Goal: Transaction & Acquisition: Purchase product/service

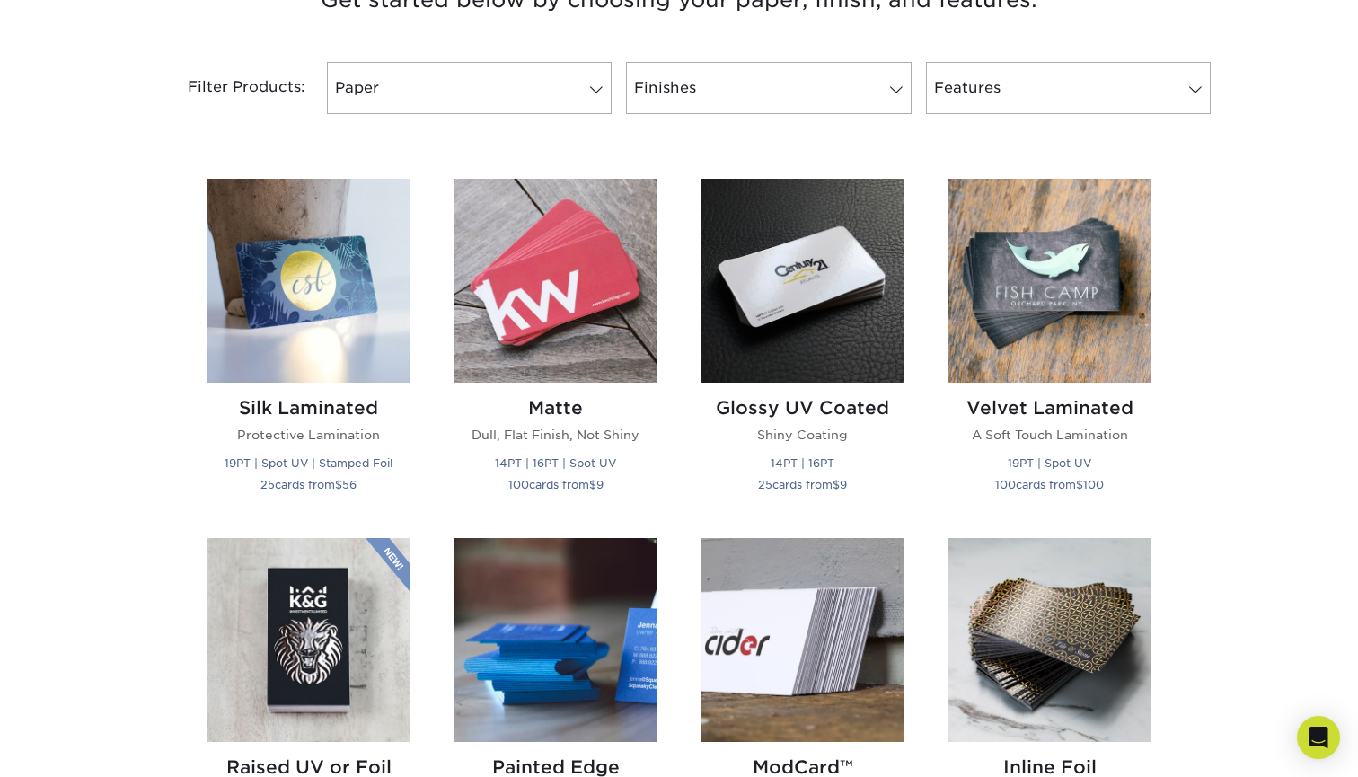
scroll to position [728, 0]
click at [1068, 300] on img at bounding box center [1049, 282] width 204 height 204
click at [328, 326] on img at bounding box center [309, 282] width 204 height 204
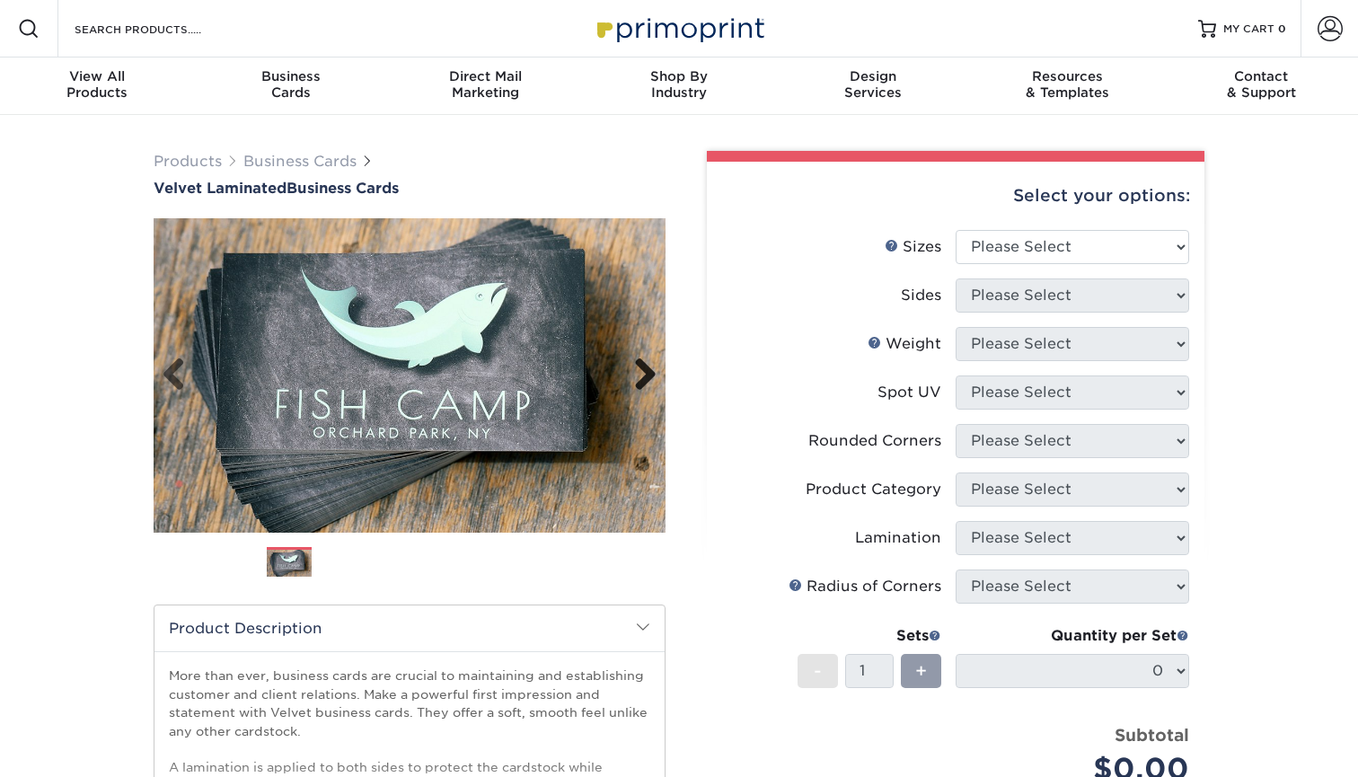
click at [653, 382] on link "Next" at bounding box center [638, 375] width 36 height 36
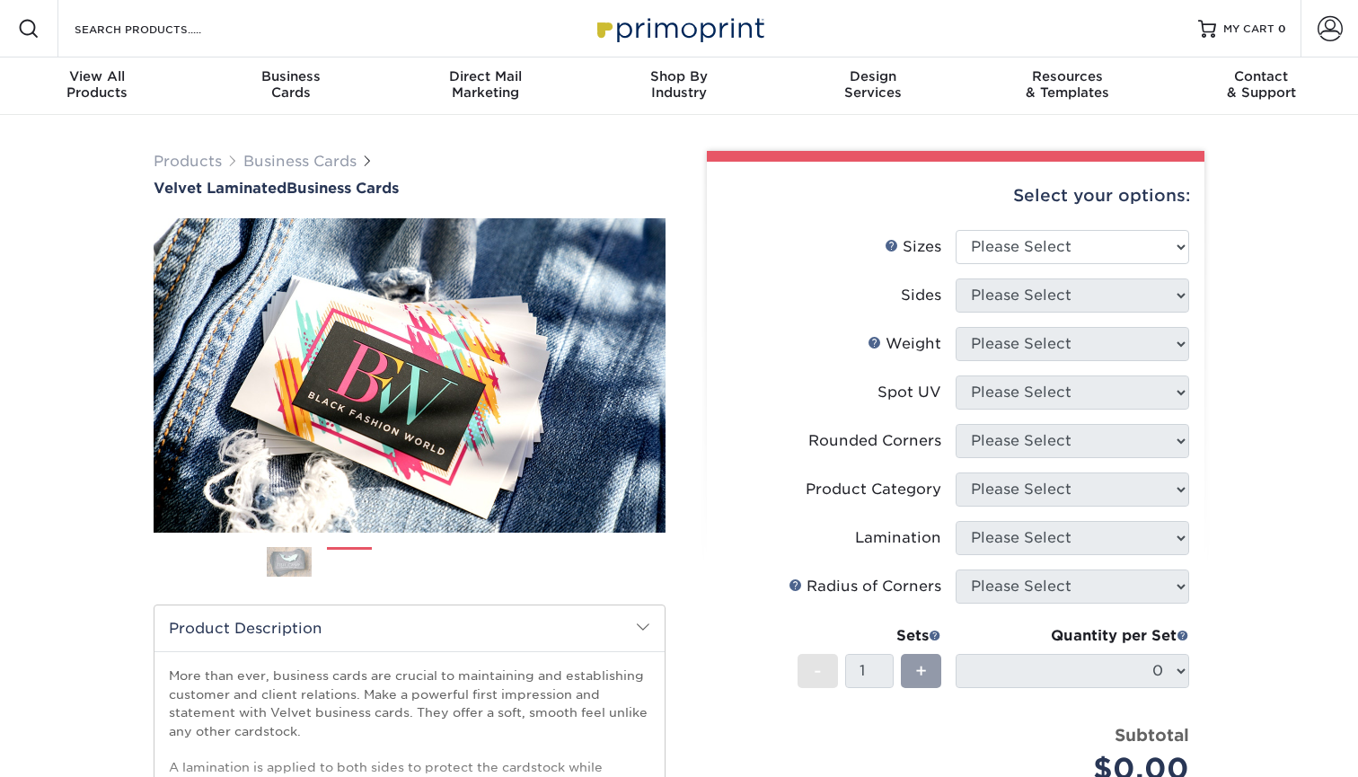
click at [298, 561] on img at bounding box center [289, 562] width 45 height 45
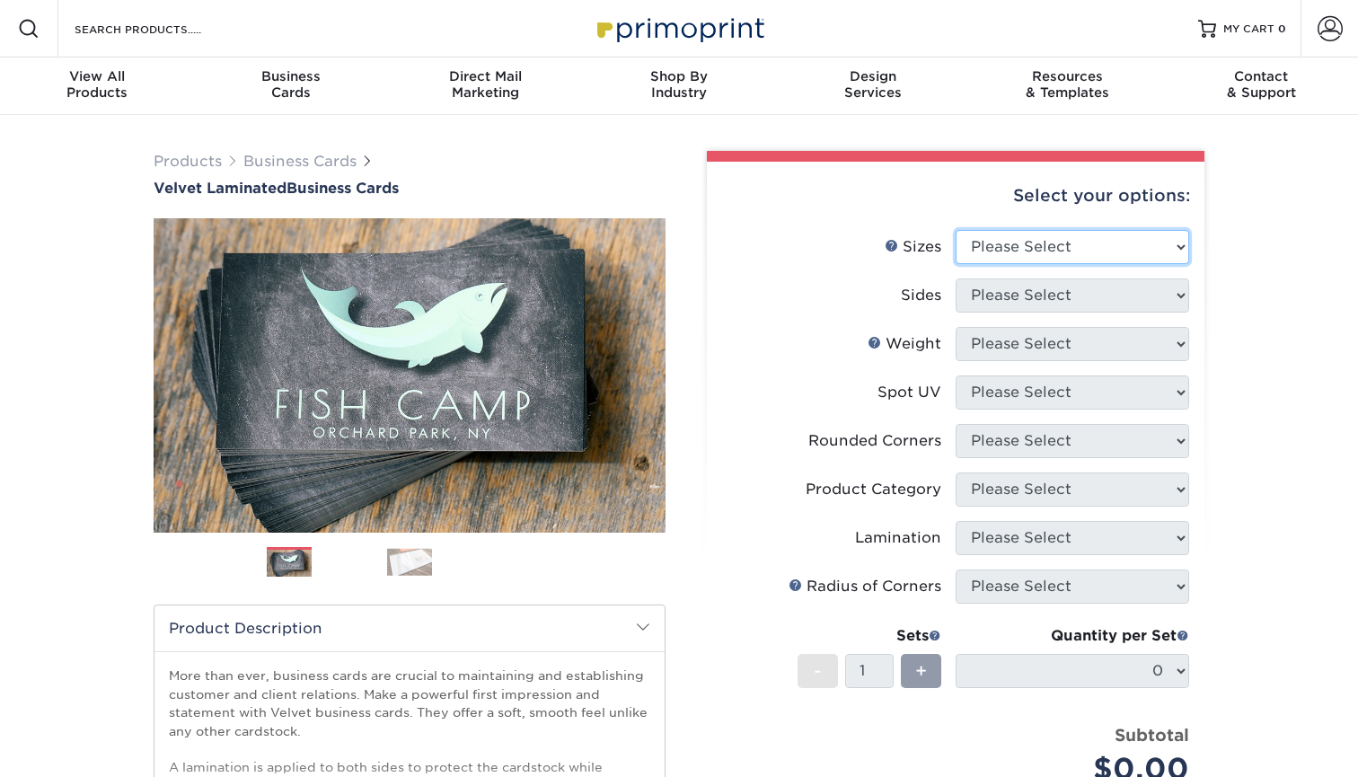
select select "2.00x3.50"
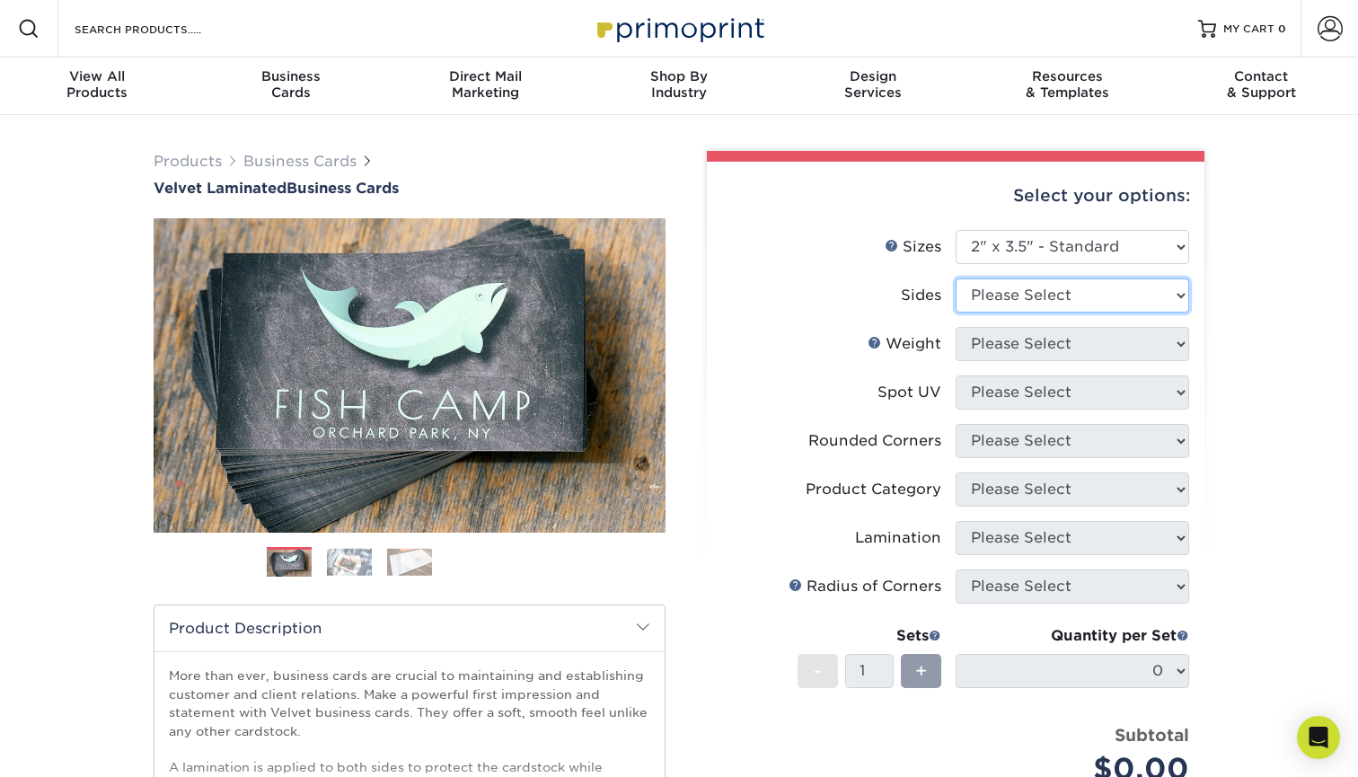
select select "13abbda7-1d64-4f25-8bb2-c179b224825d"
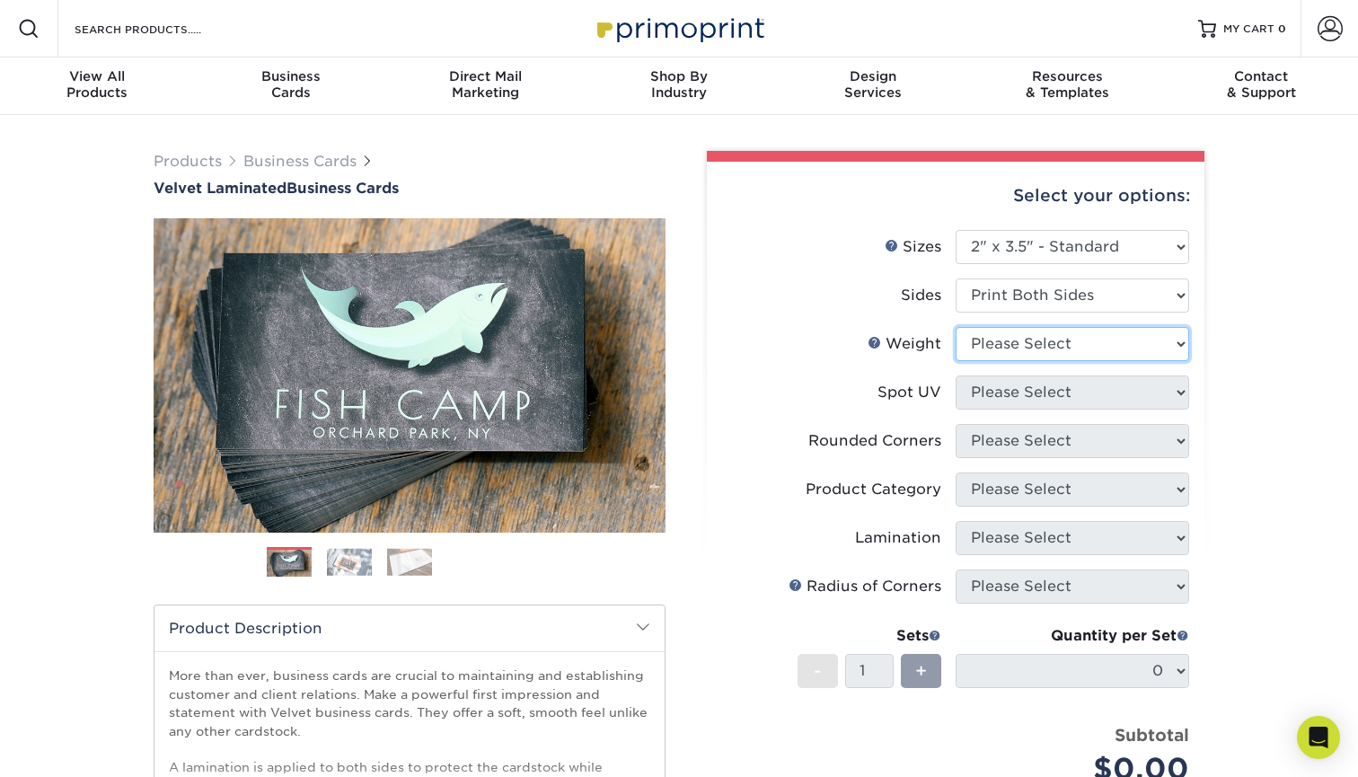
select select "16PT"
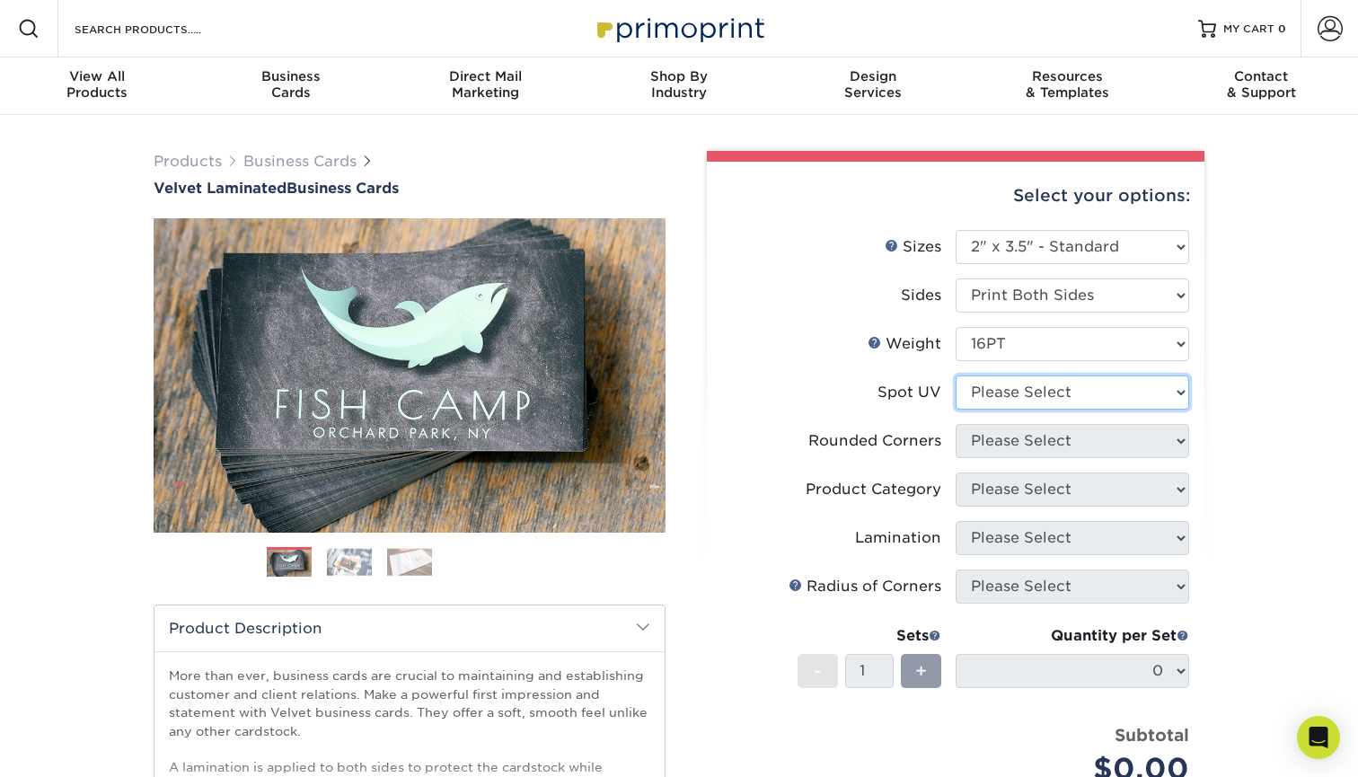
select select "0"
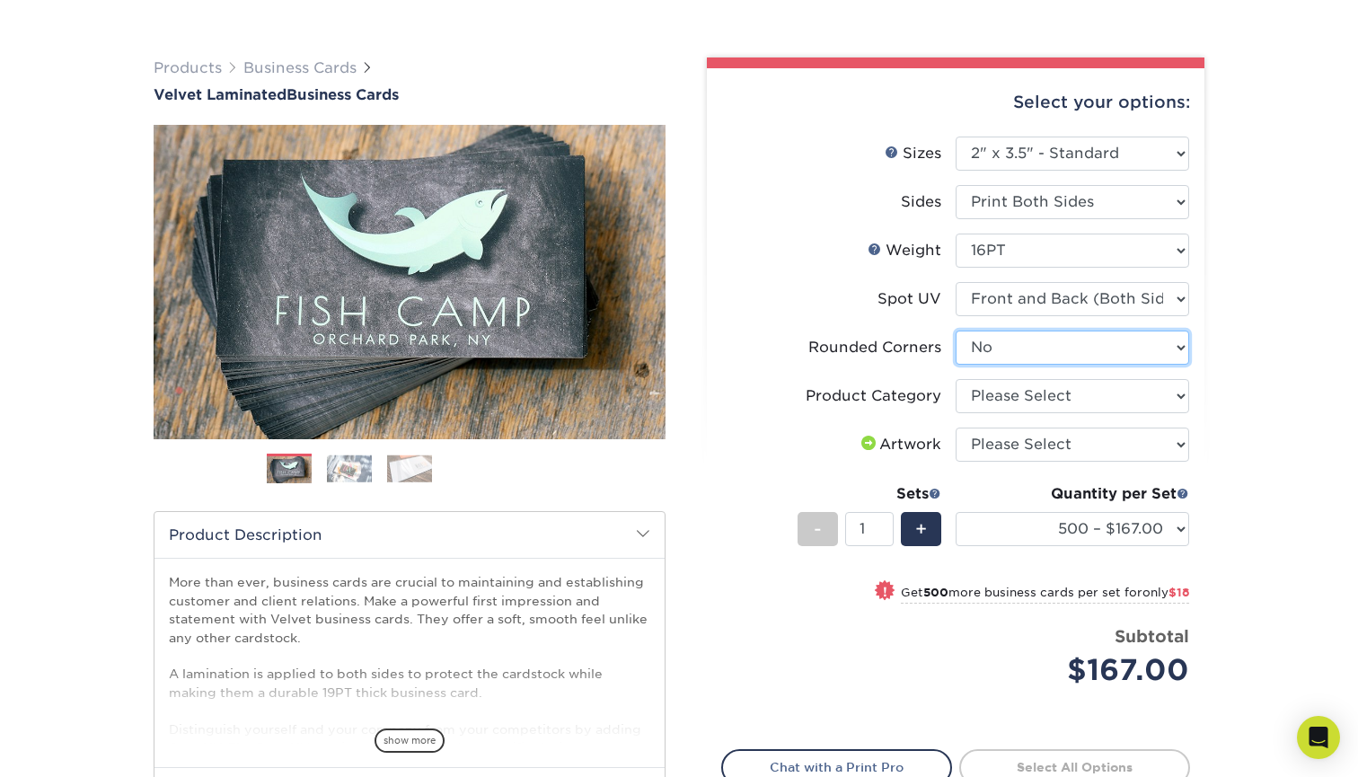
scroll to position [94, 0]
select select "3b5148f1-0588-4f88-a218-97bcfdce65c1"
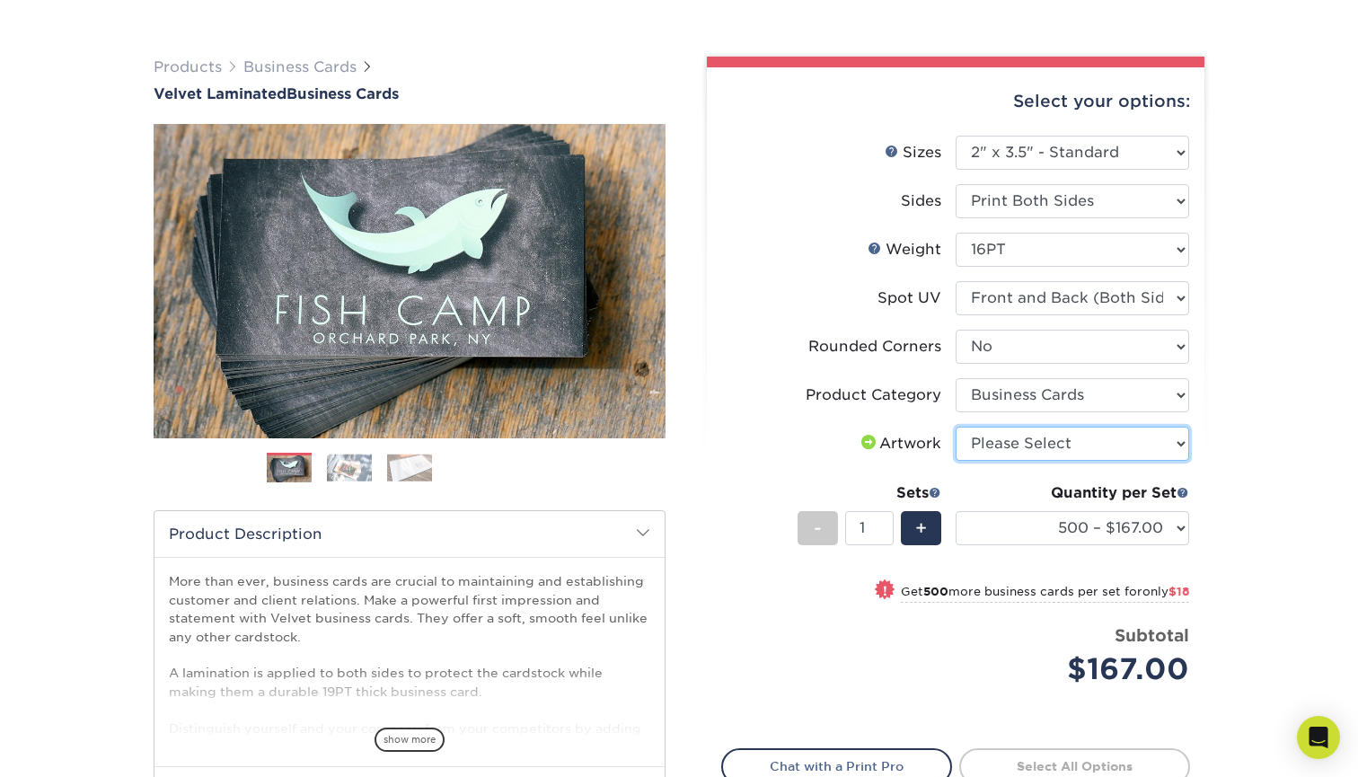
select select "upload"
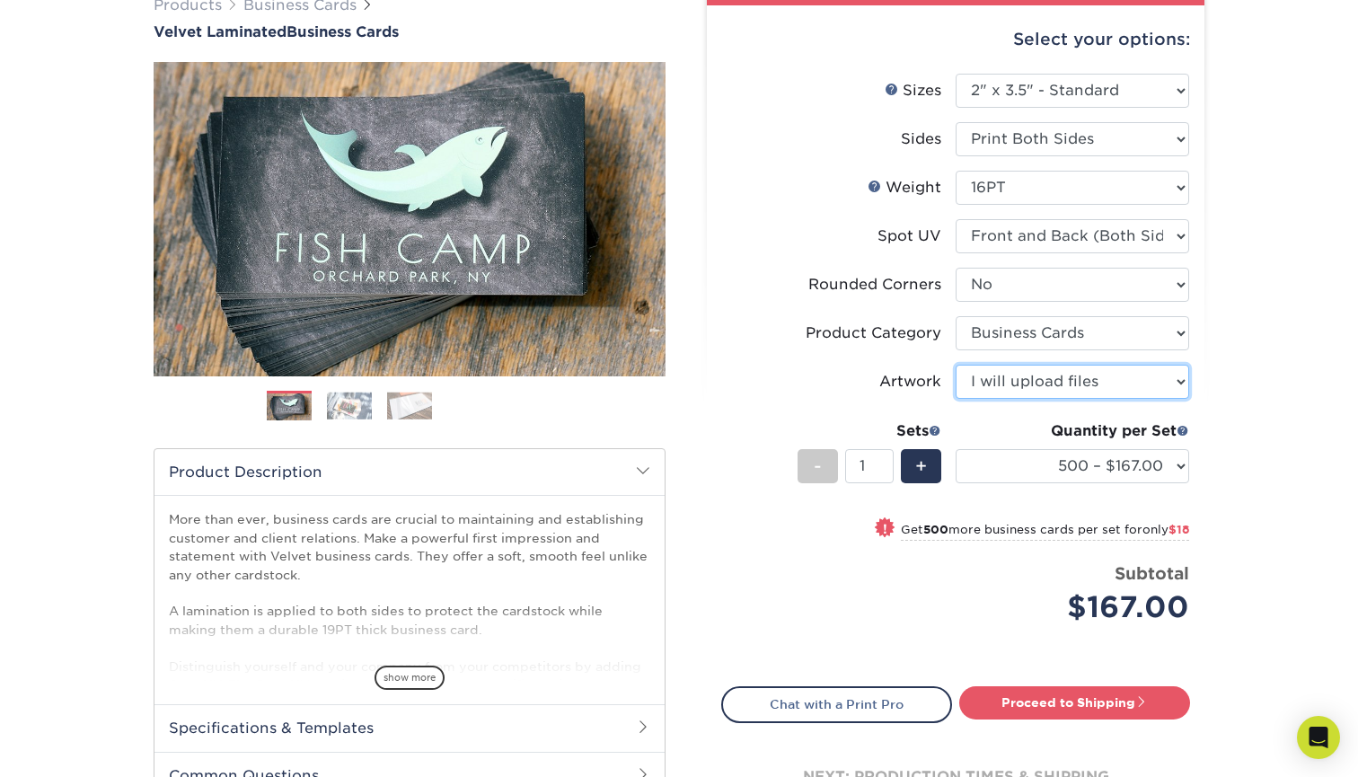
scroll to position [157, 0]
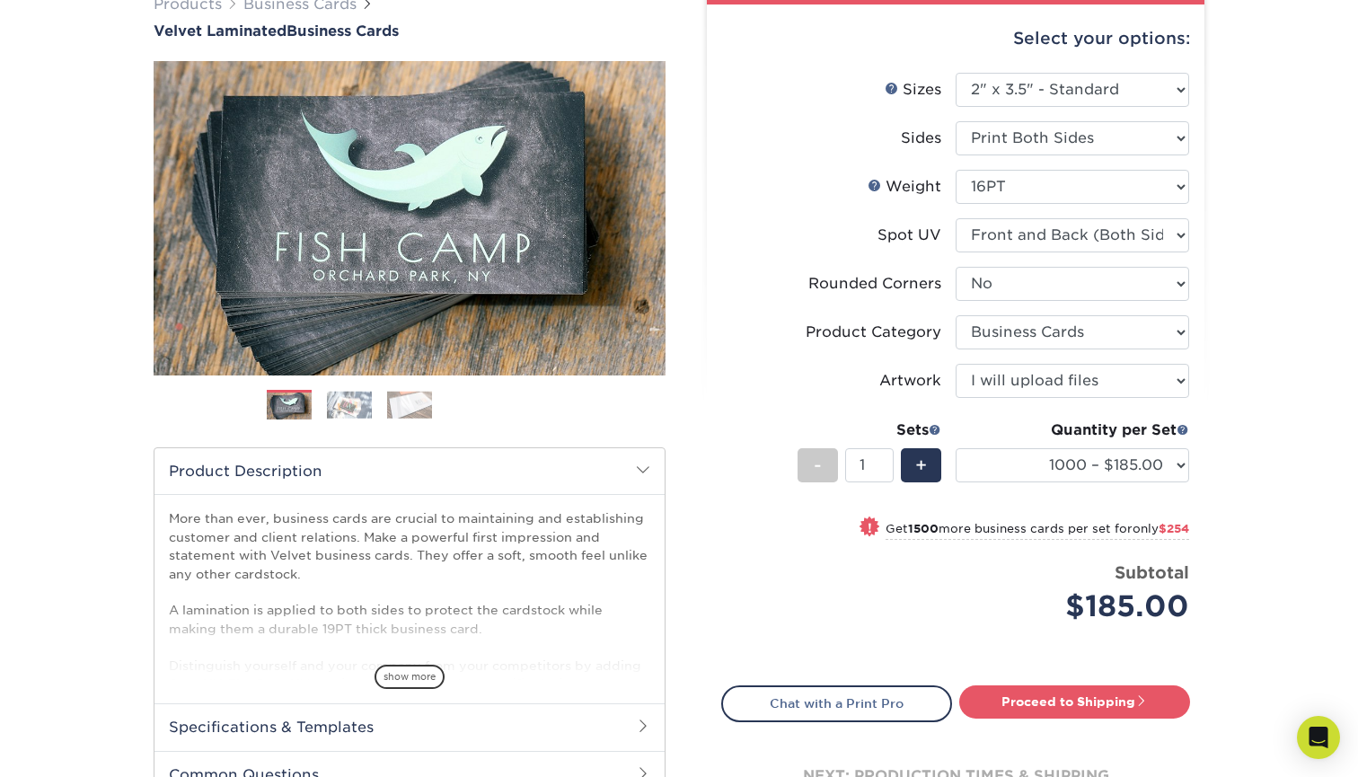
click at [1023, 442] on div "Quantity per Set 500 – $167.00 1000 – $185.00 2500 – $439.00 5000 – $733.00 100…" at bounding box center [1071, 461] width 233 height 84
select select "500 – $167.00"
type input "2"
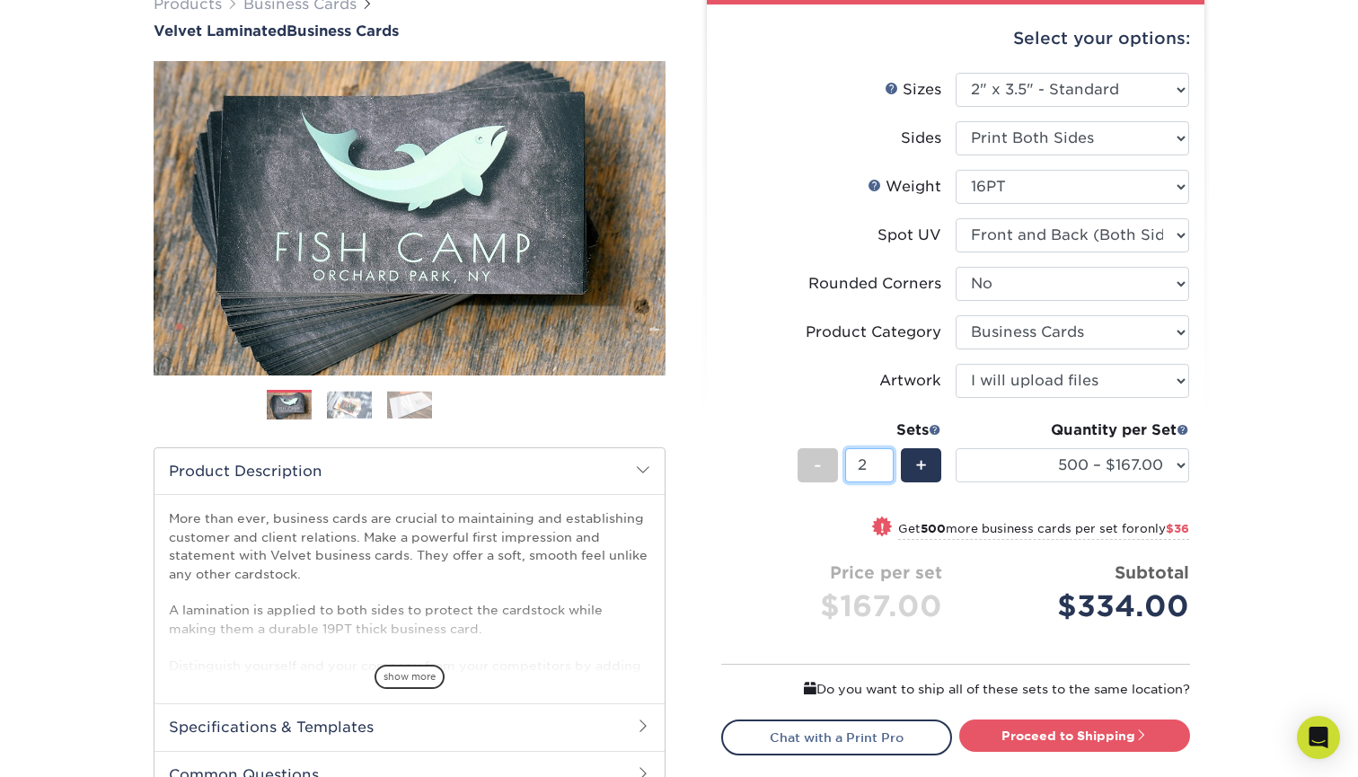
click at [883, 460] on input "2" at bounding box center [869, 465] width 48 height 34
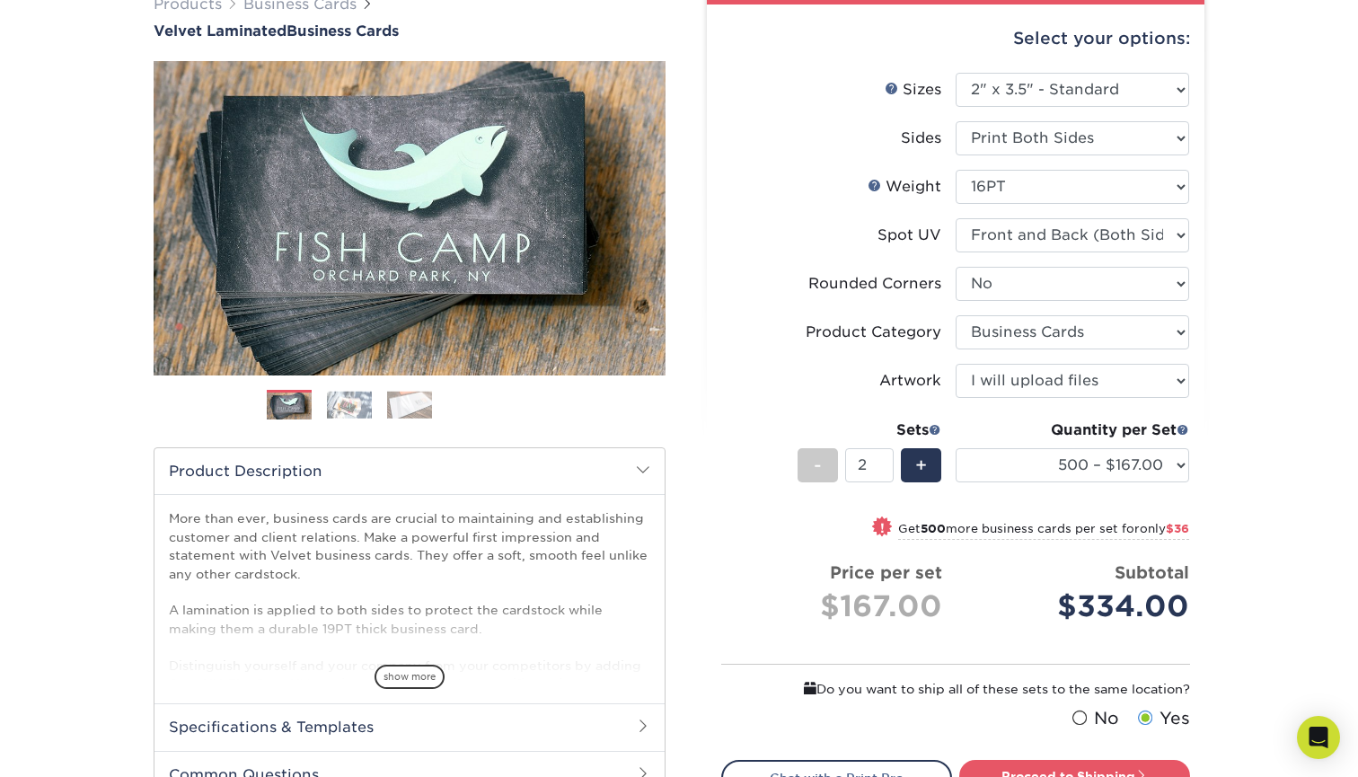
click at [769, 600] on div "$167.00" at bounding box center [838, 606] width 207 height 43
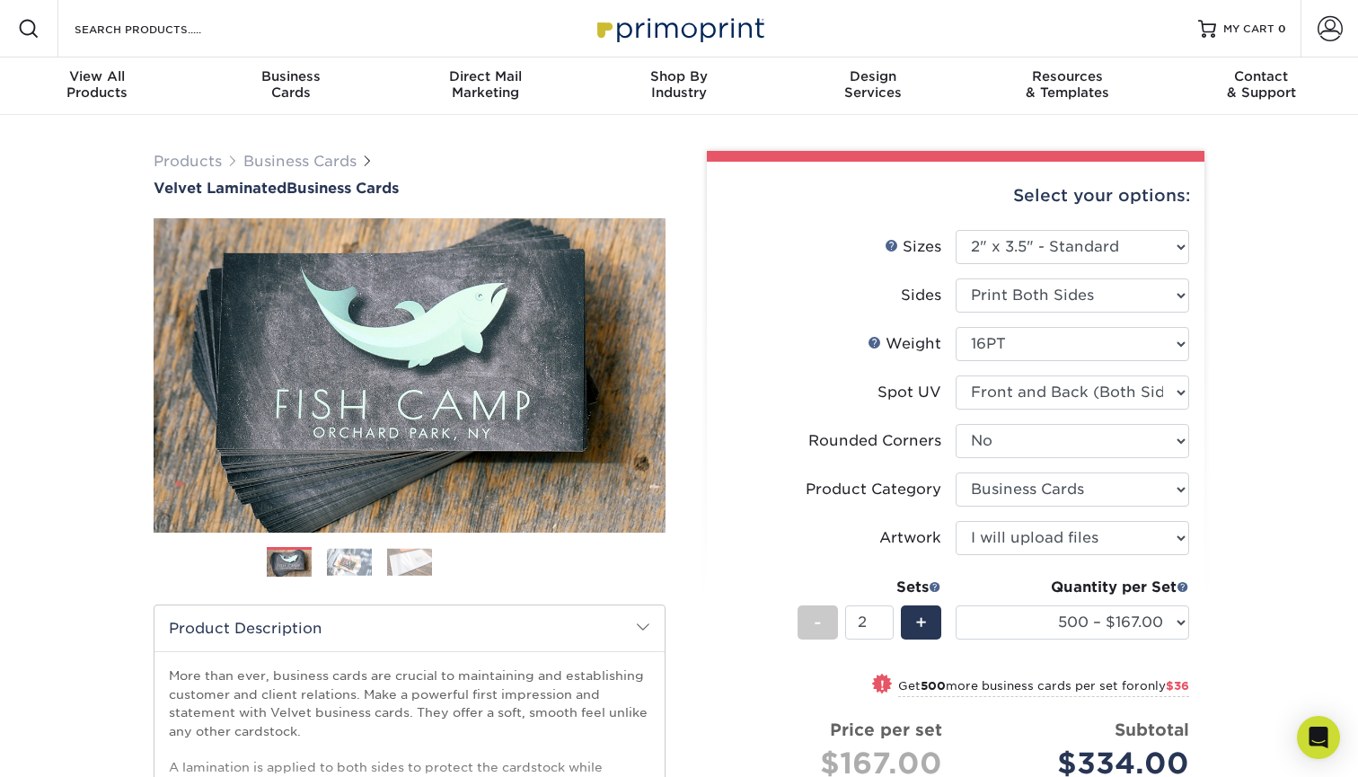
scroll to position [0, 0]
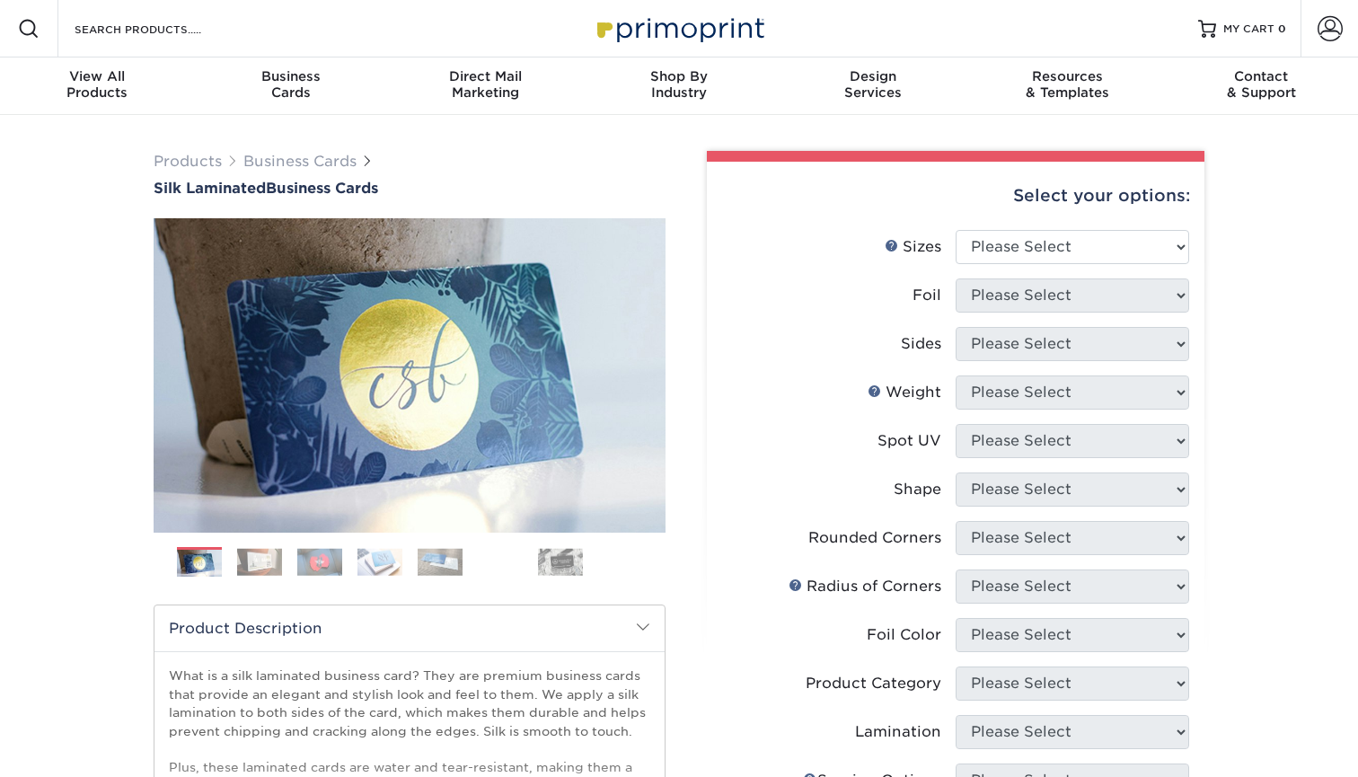
click at [996, 267] on li "Sizes Help Sizes Please Select 1.5" x 3.5" - Mini 1.75" x 3.5" - Mini 2" x 2" -…" at bounding box center [955, 254] width 467 height 48
select select "2.00x3.50"
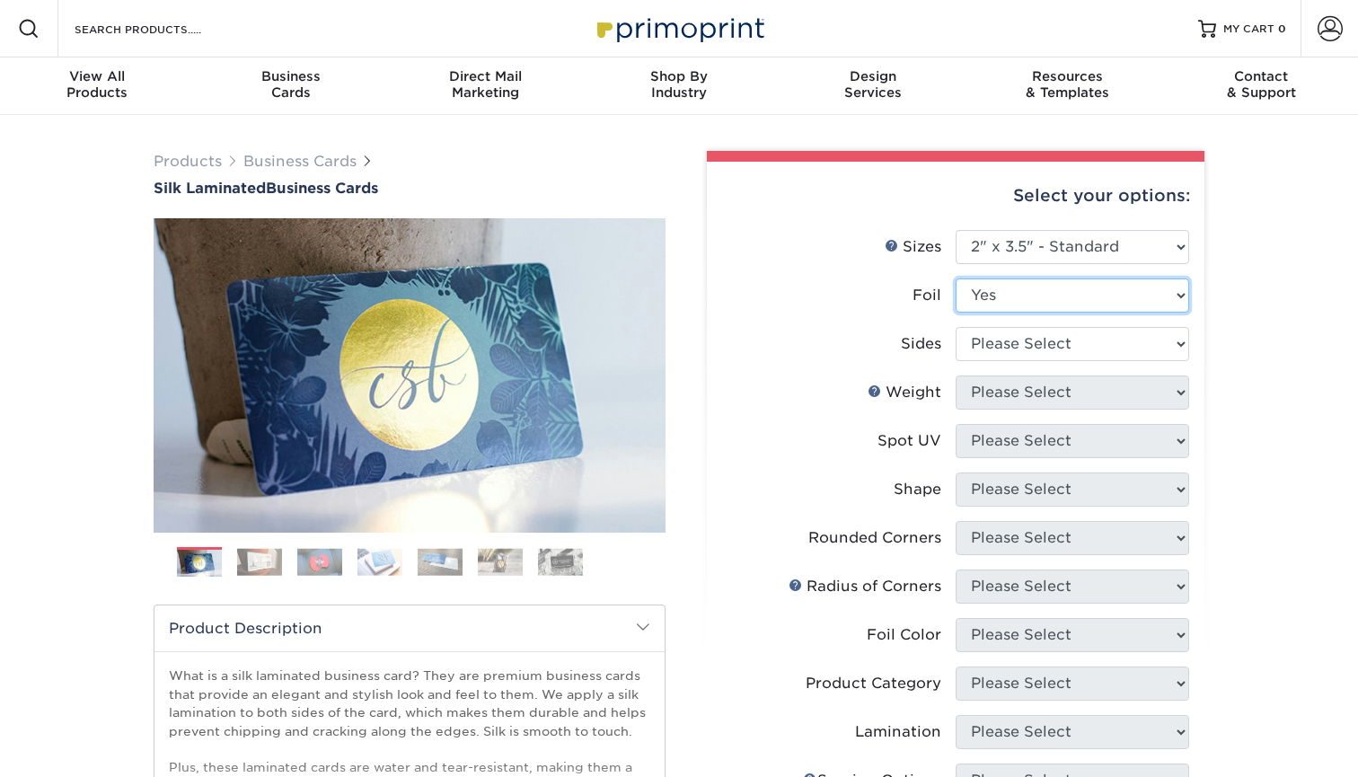
select select "0"
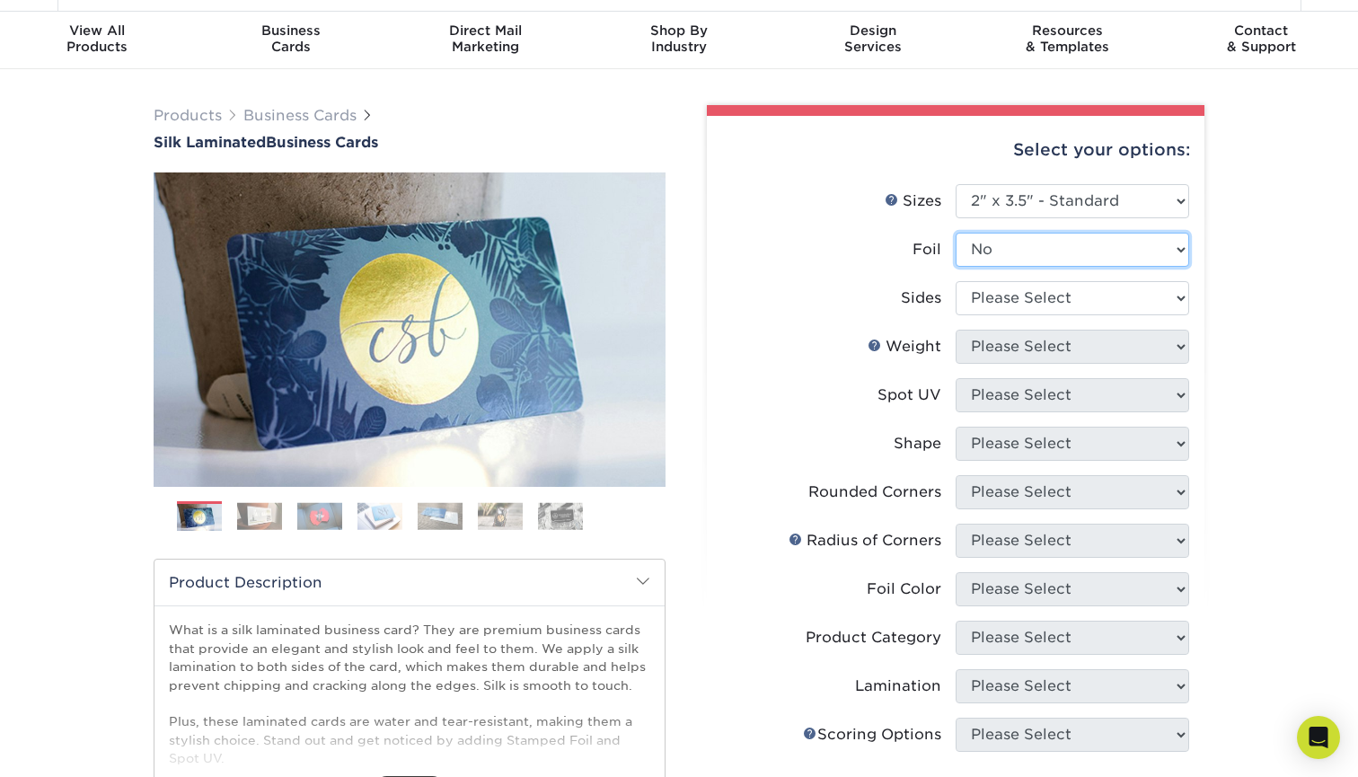
scroll to position [48, 0]
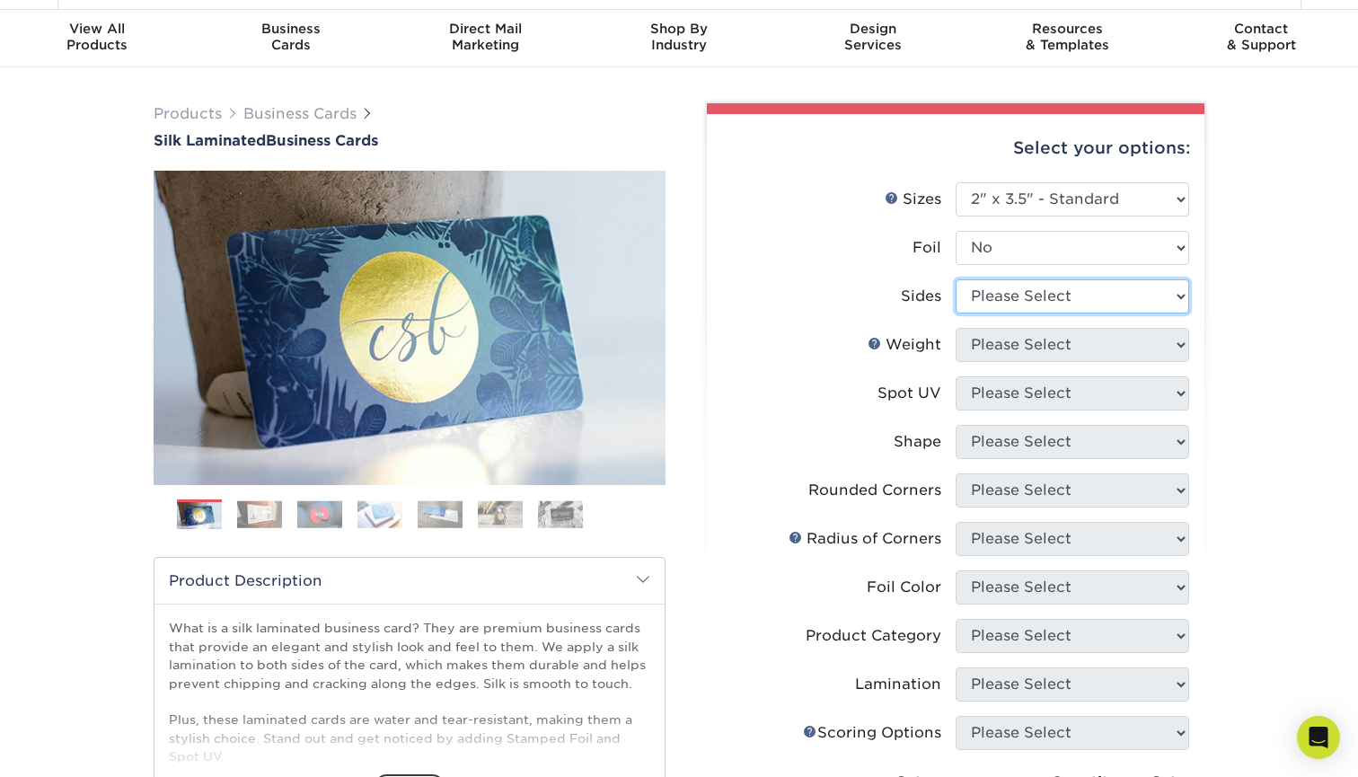
select select "13abbda7-1d64-4f25-8bb2-c179b224825d"
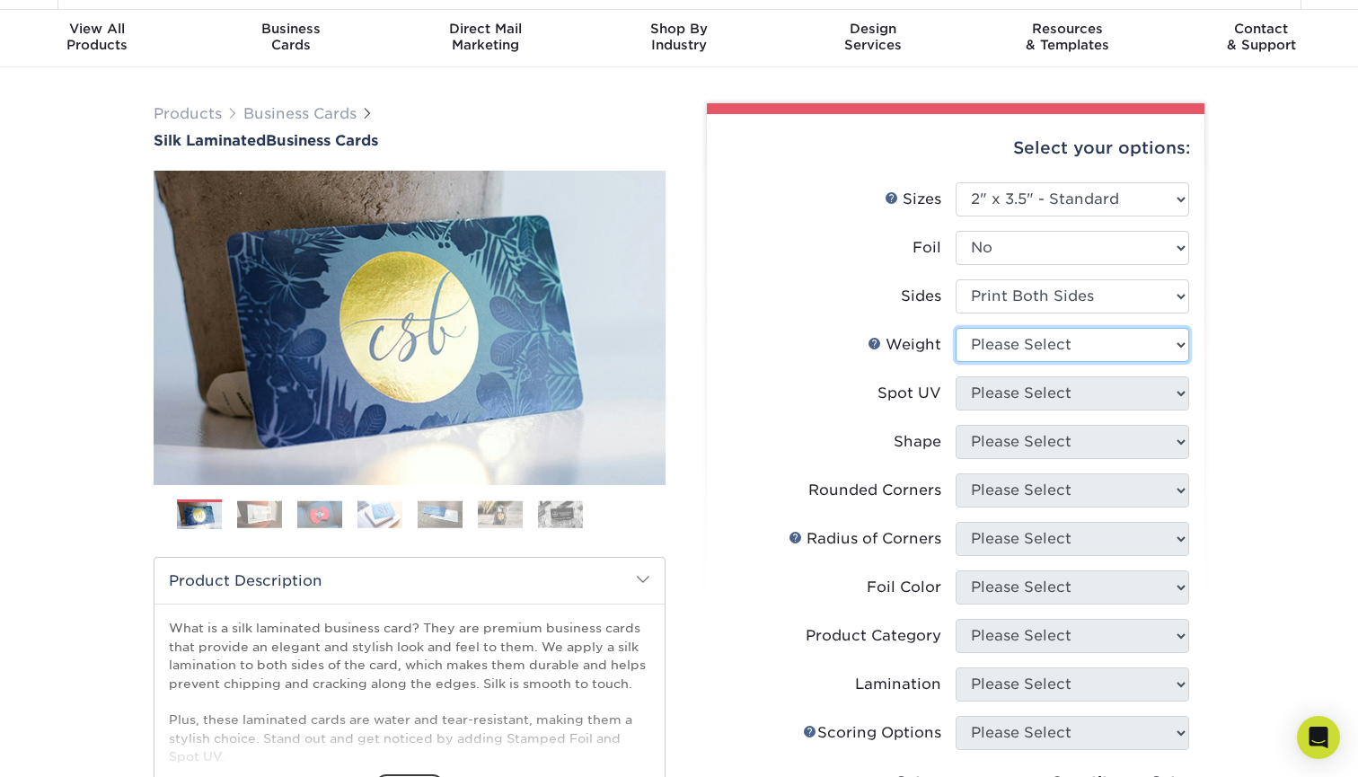
select select "16PT"
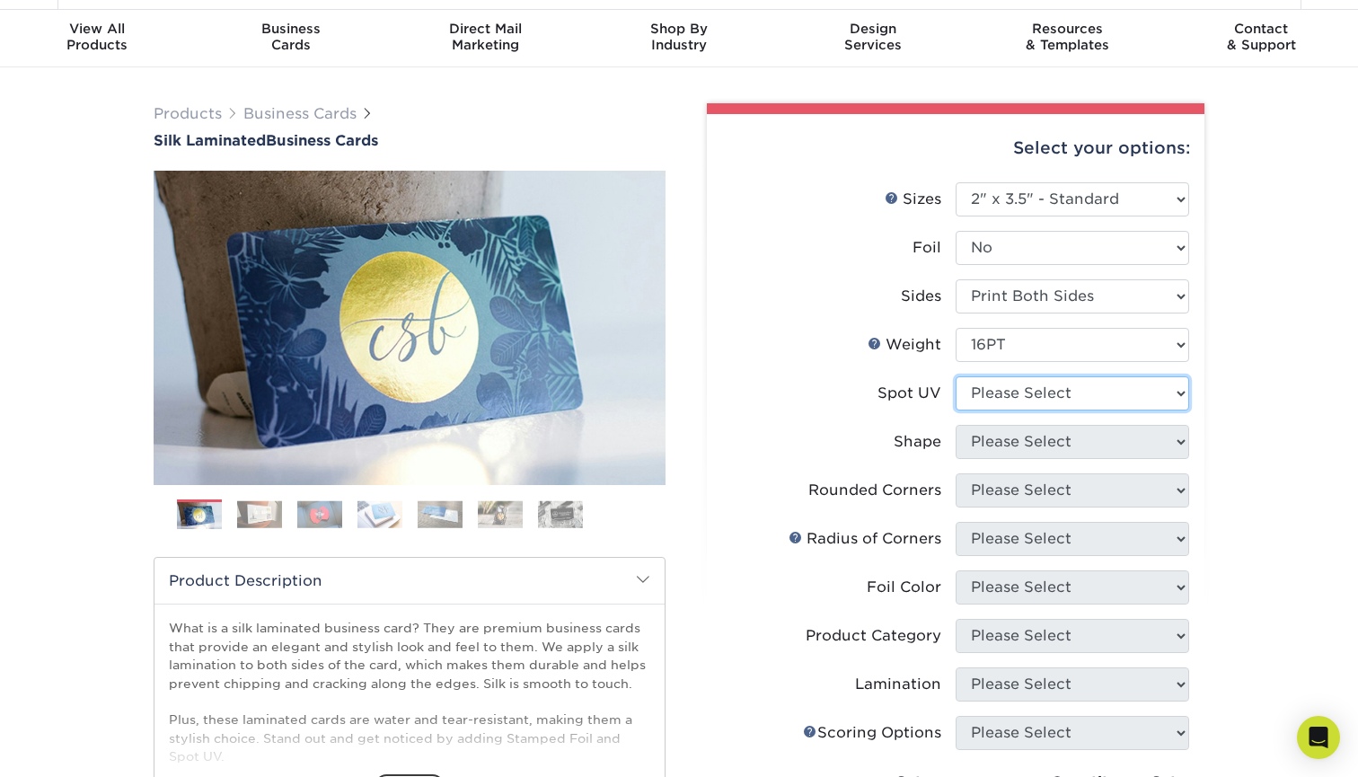
select select "0"
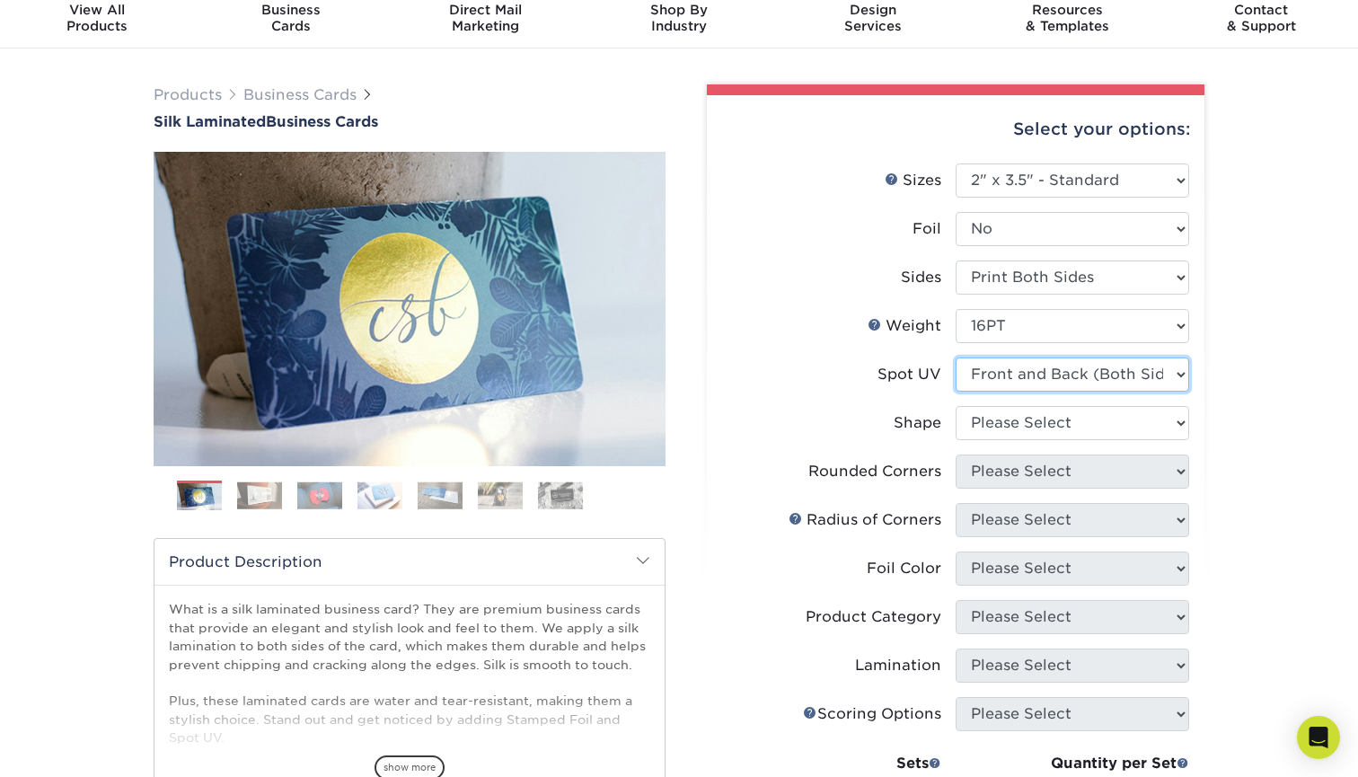
scroll to position [65, 0]
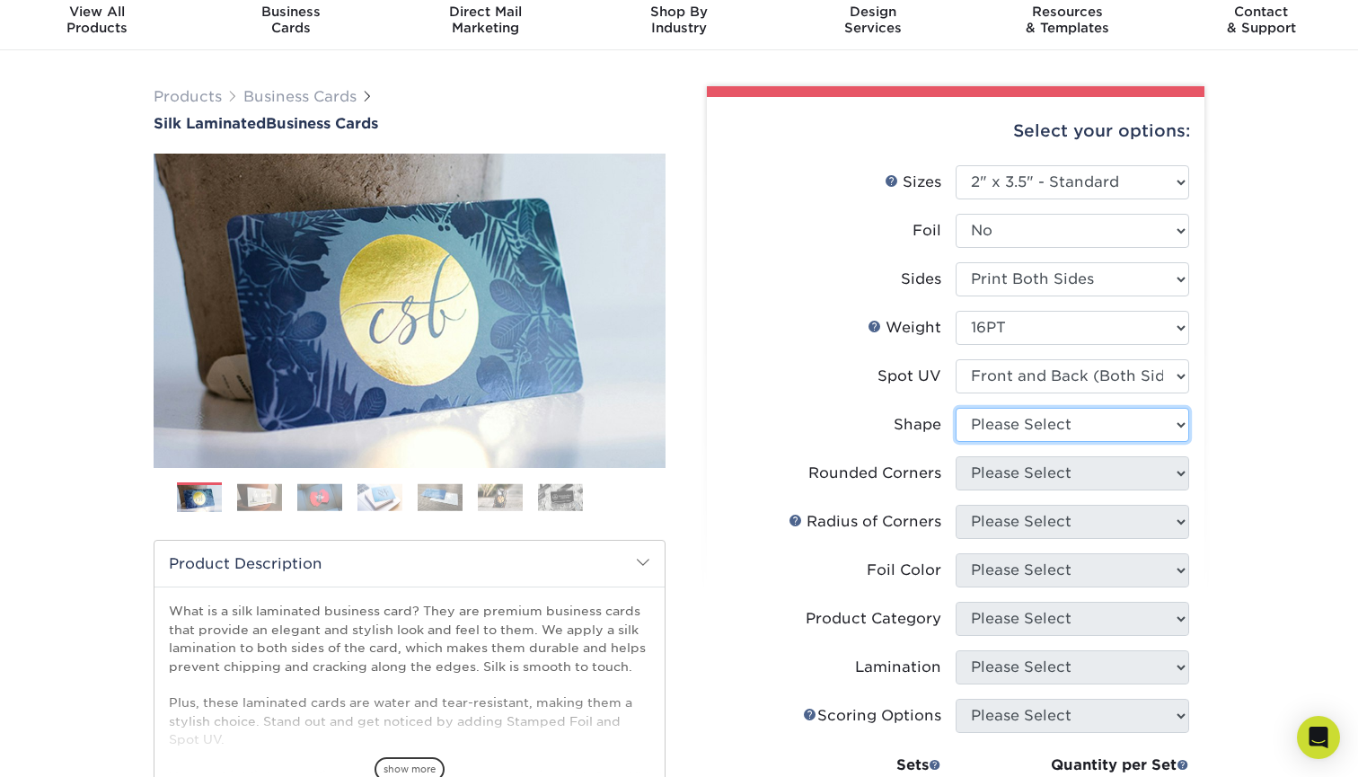
select select "standard"
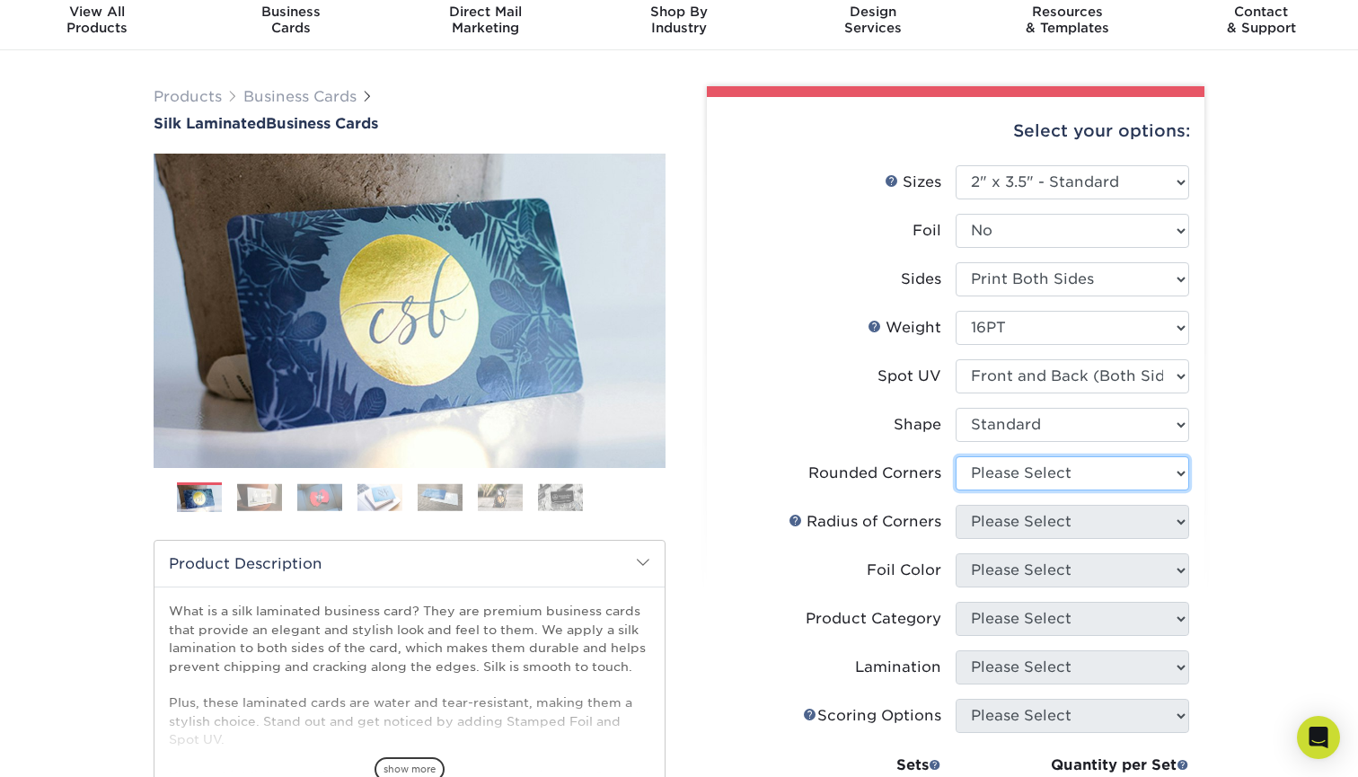
select select "0"
